Goal: Information Seeking & Learning: Learn about a topic

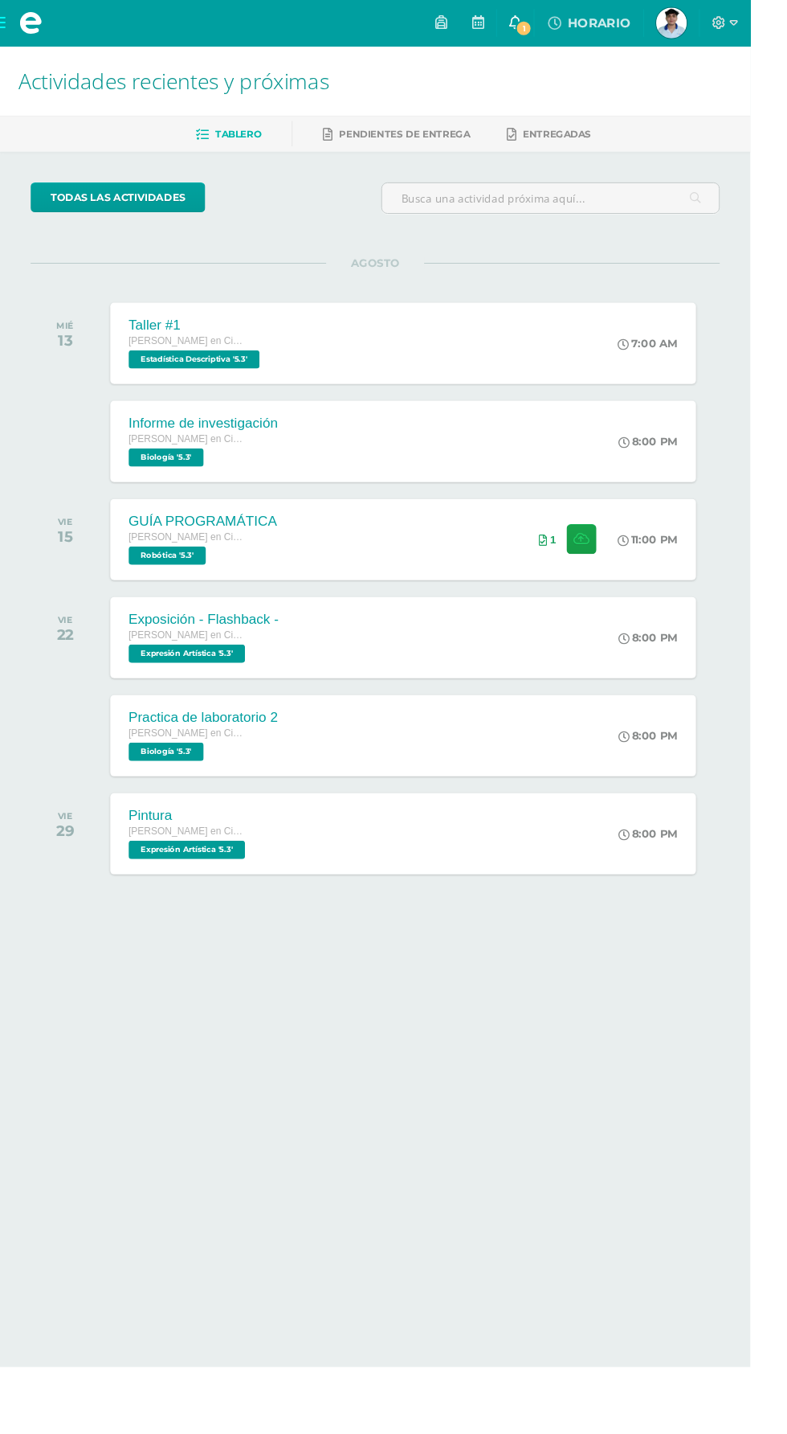
click at [560, 23] on link "1" at bounding box center [541, 24] width 39 height 48
click at [35, 355] on div "MIÉ 13" at bounding box center [72, 359] width 80 height 85
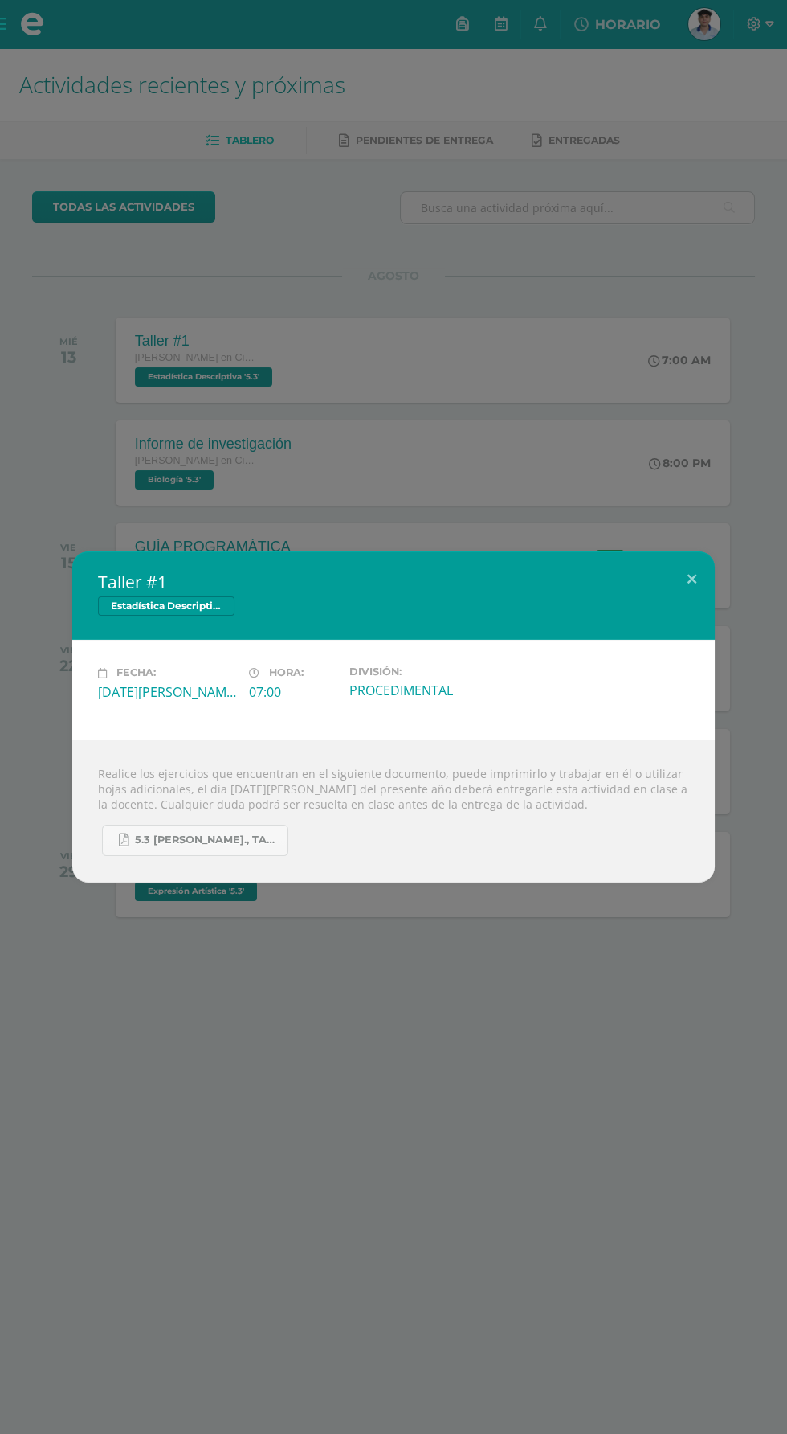
click at [27, 342] on div "Taller #1 Estadística Descriptiva Fecha: [DATE][PERSON_NAME] Hora: 07:00 Divisi…" at bounding box center [393, 717] width 787 height 1434
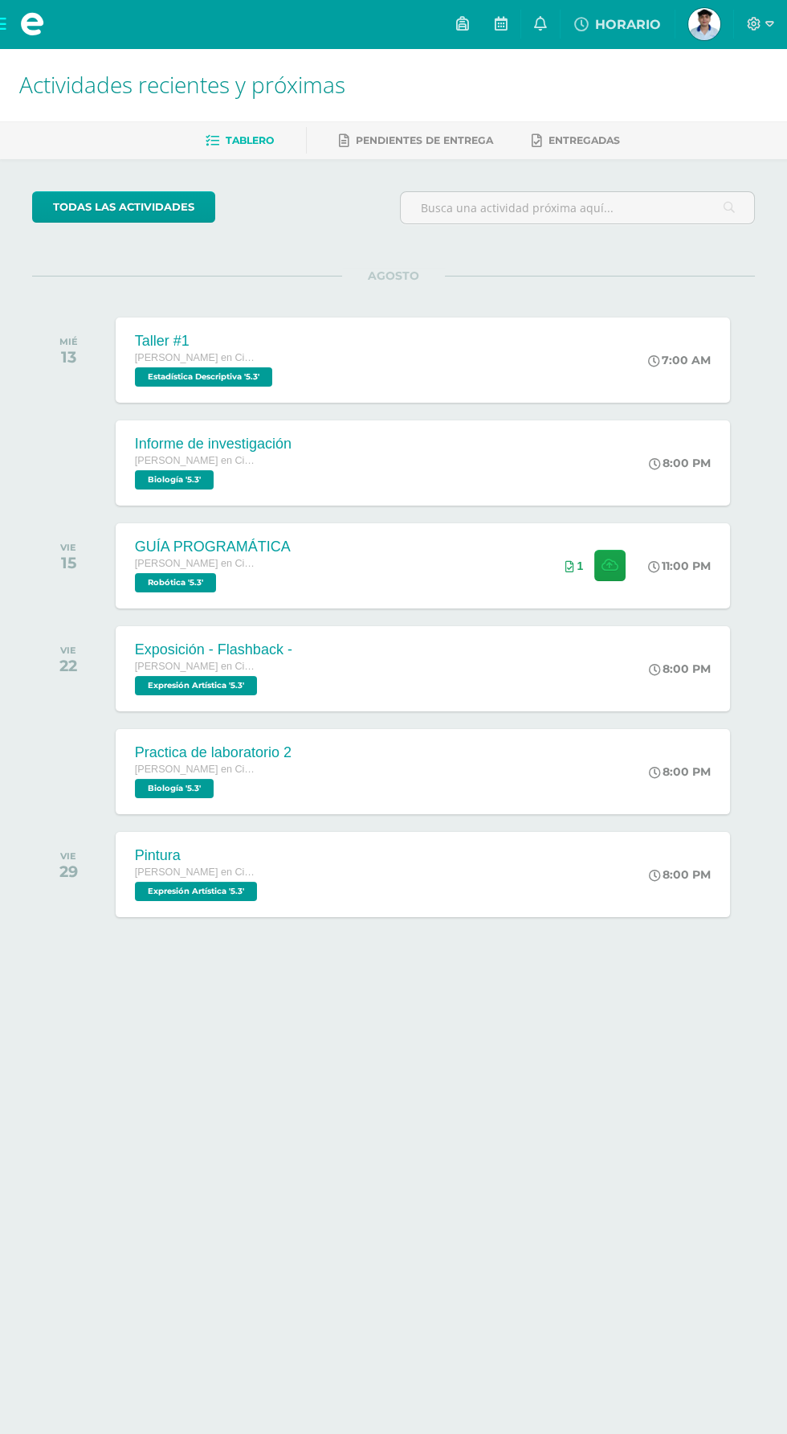
click at [35, 46] on div "Taller #1 Estadística Descriptiva Fecha: [DATE][PERSON_NAME] Hora: 07:00 Divisi…" at bounding box center [393, 717] width 787 height 1434
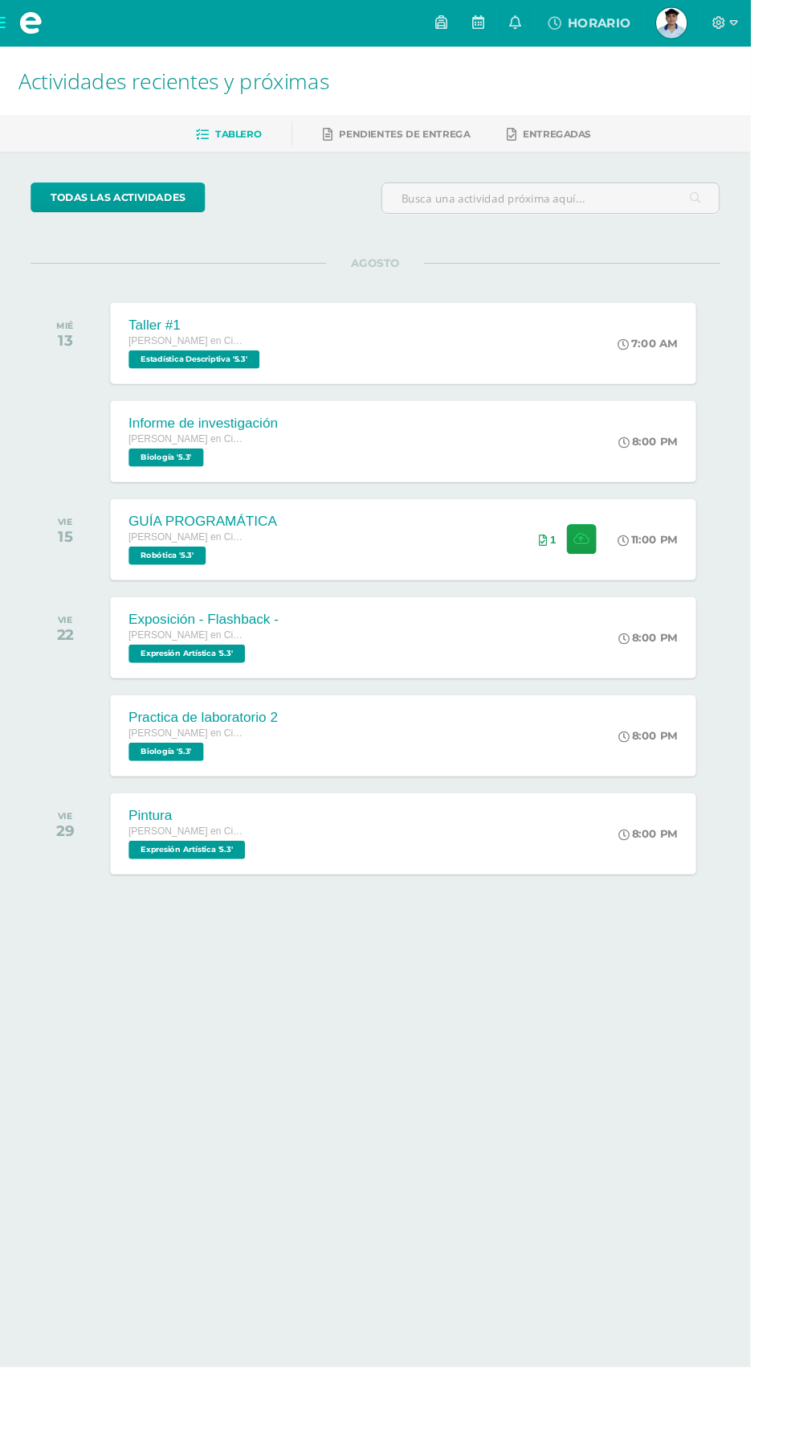
click at [36, 18] on span at bounding box center [32, 24] width 24 height 24
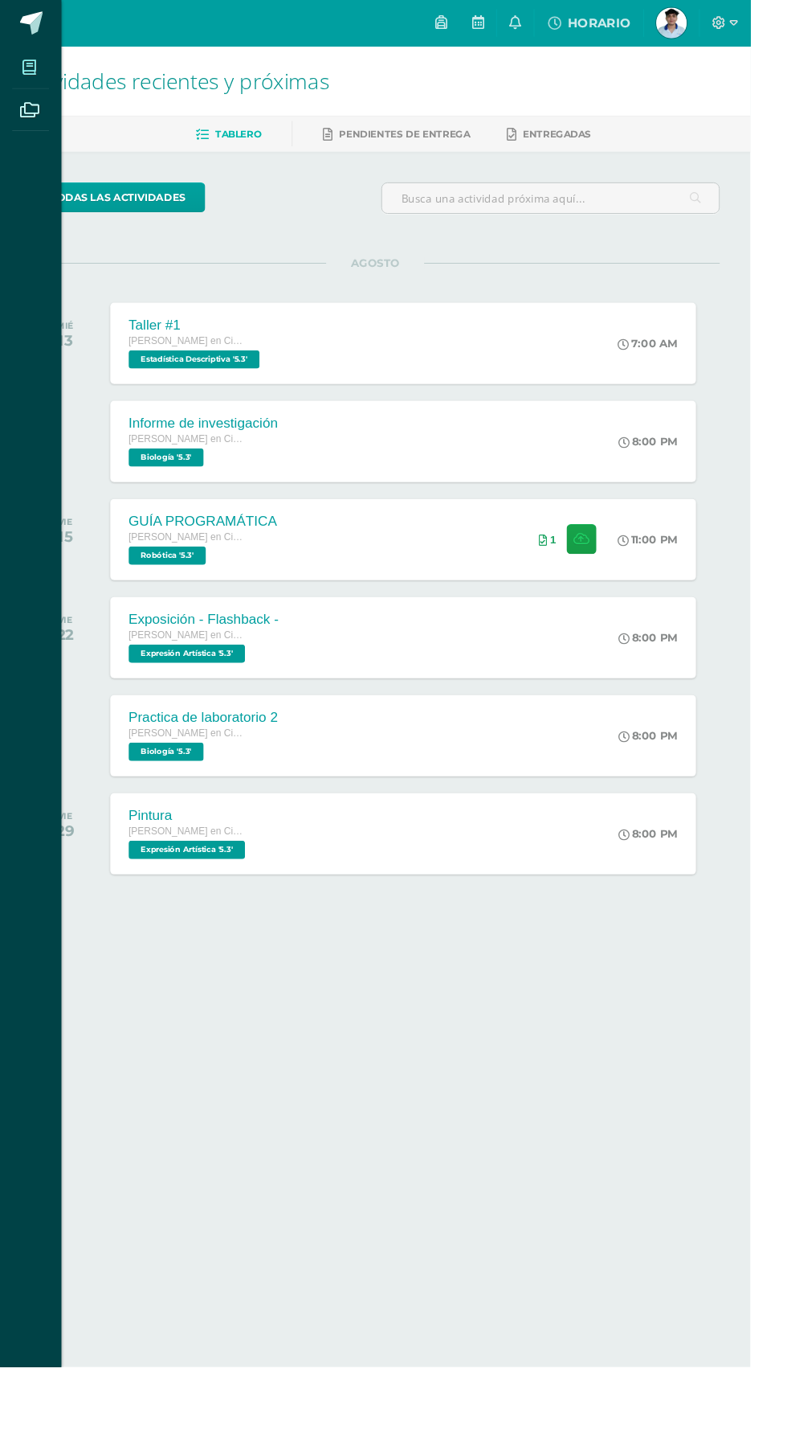
click at [26, 77] on icon at bounding box center [30, 71] width 14 height 16
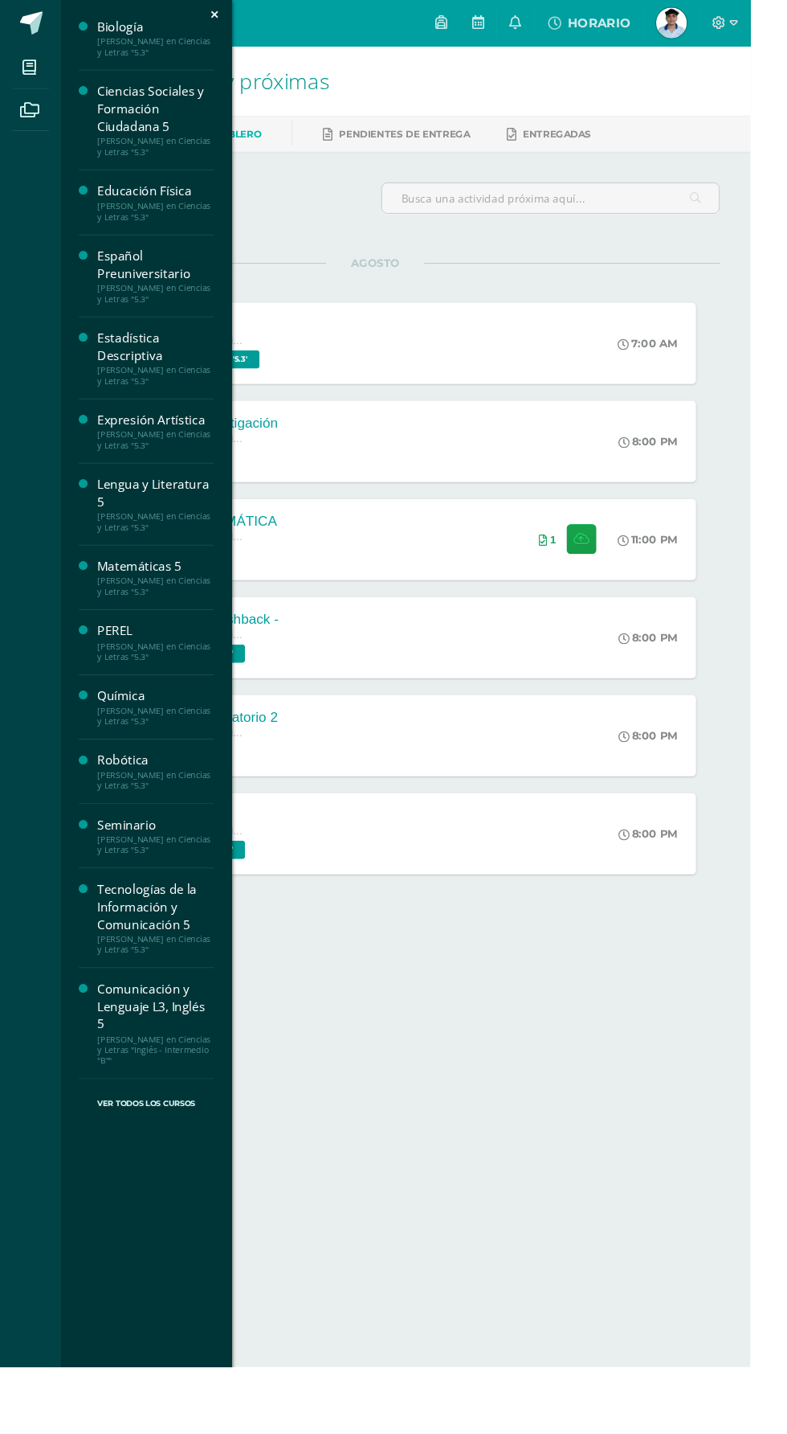
click at [118, 660] on div "PEREL" at bounding box center [163, 661] width 122 height 18
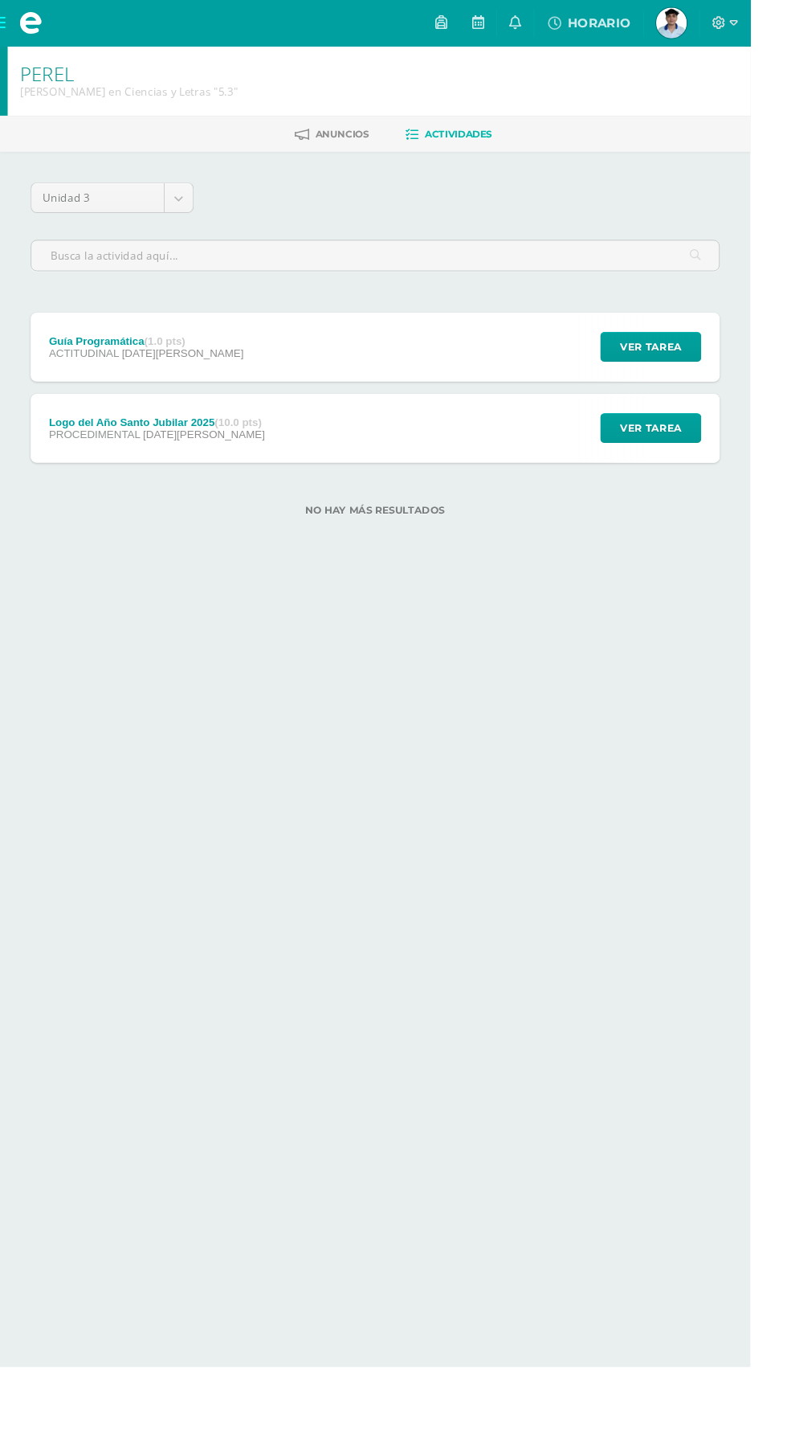
click at [65, 349] on div "Guía Programática (1.0 pts) ACTITUDINAL [DATE][PERSON_NAME]" at bounding box center [153, 364] width 243 height 72
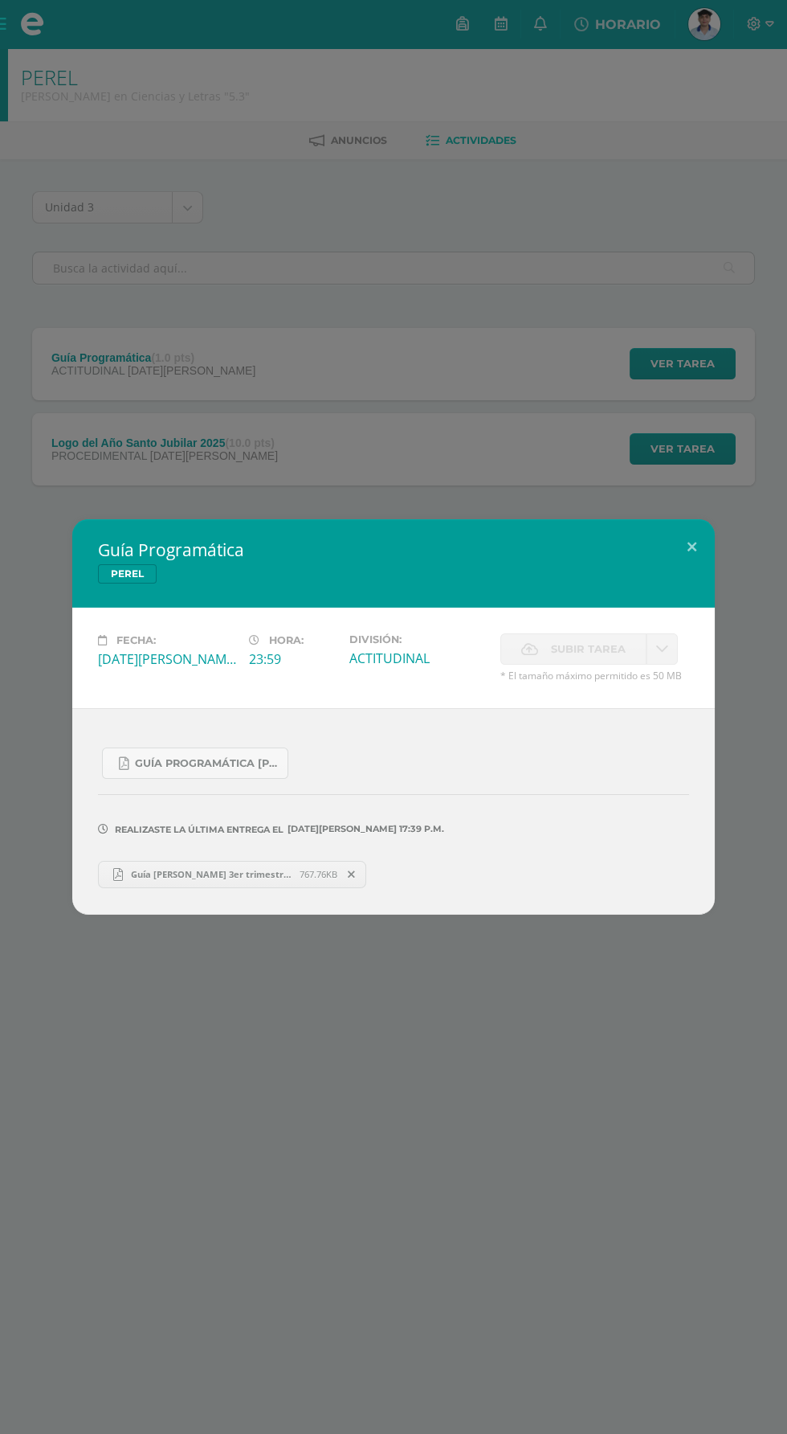
click at [50, 300] on div "Guía Programática [PERSON_NAME] Fecha: [DATE][PERSON_NAME] Hora: 23:59 División…" at bounding box center [393, 717] width 787 height 1434
